Goal: Task Accomplishment & Management: Use online tool/utility

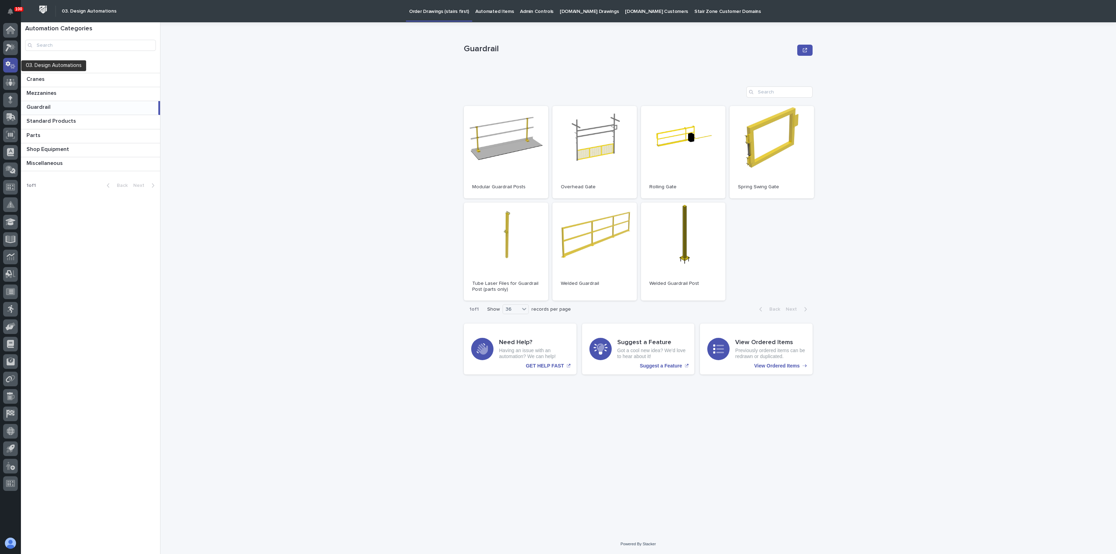
click at [11, 65] on icon at bounding box center [12, 66] width 5 height 5
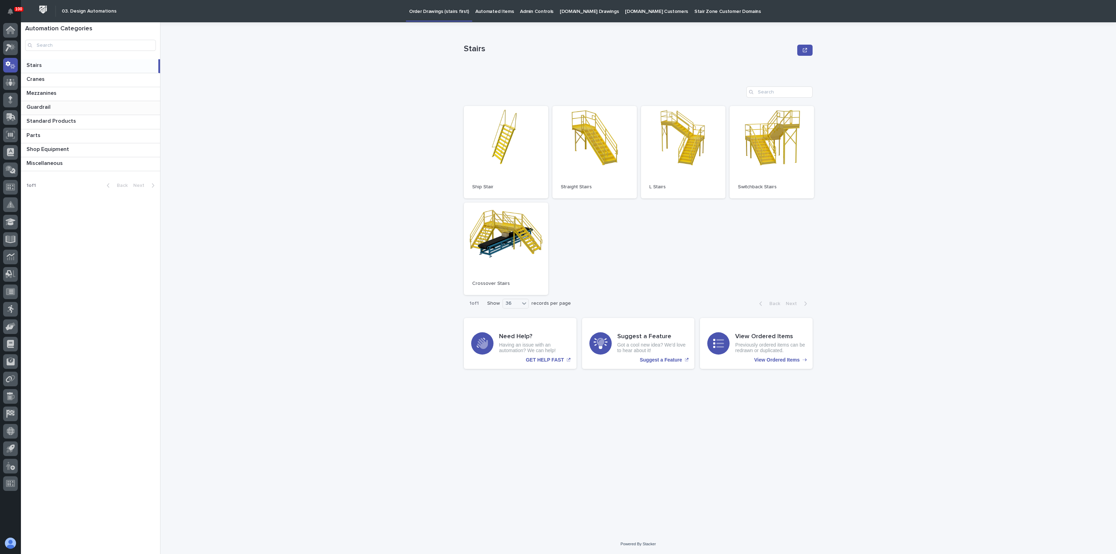
click at [67, 109] on p at bounding box center [91, 107] width 131 height 7
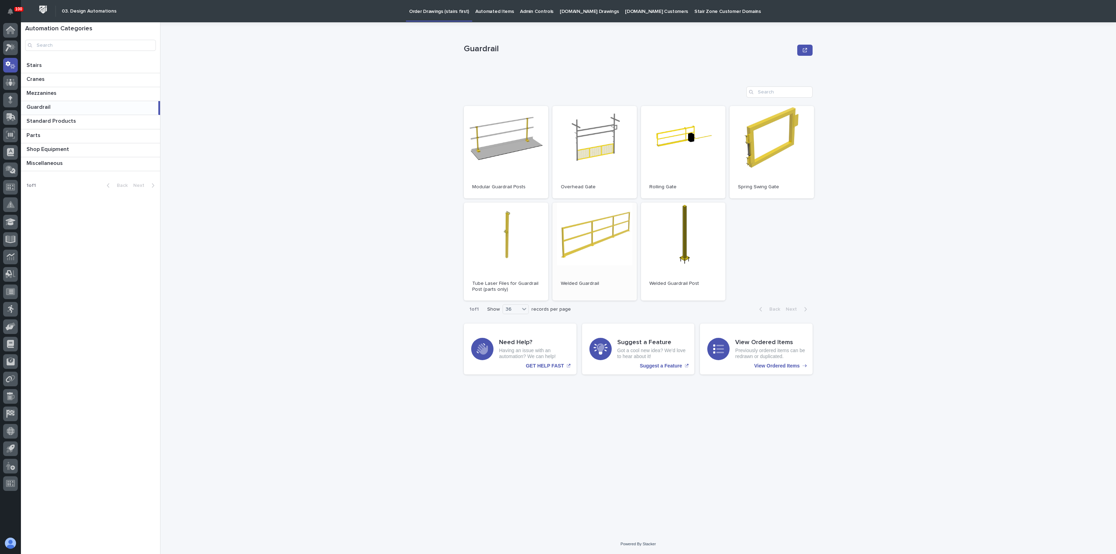
click at [597, 243] on link "Open" at bounding box center [594, 252] width 84 height 98
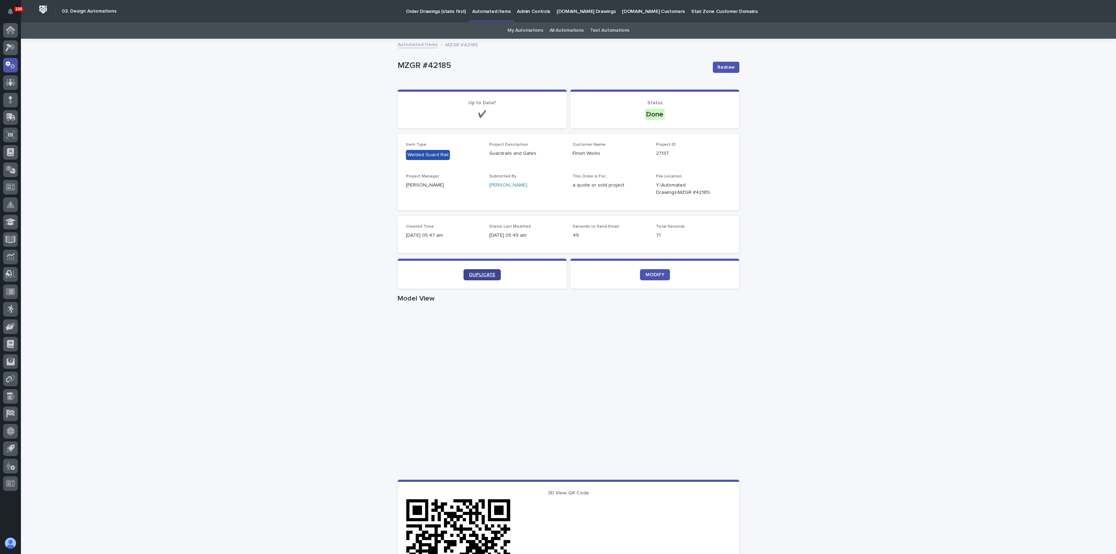
click at [479, 276] on span "DUPLICATE" at bounding box center [482, 274] width 26 height 5
